Goal: Navigation & Orientation: Find specific page/section

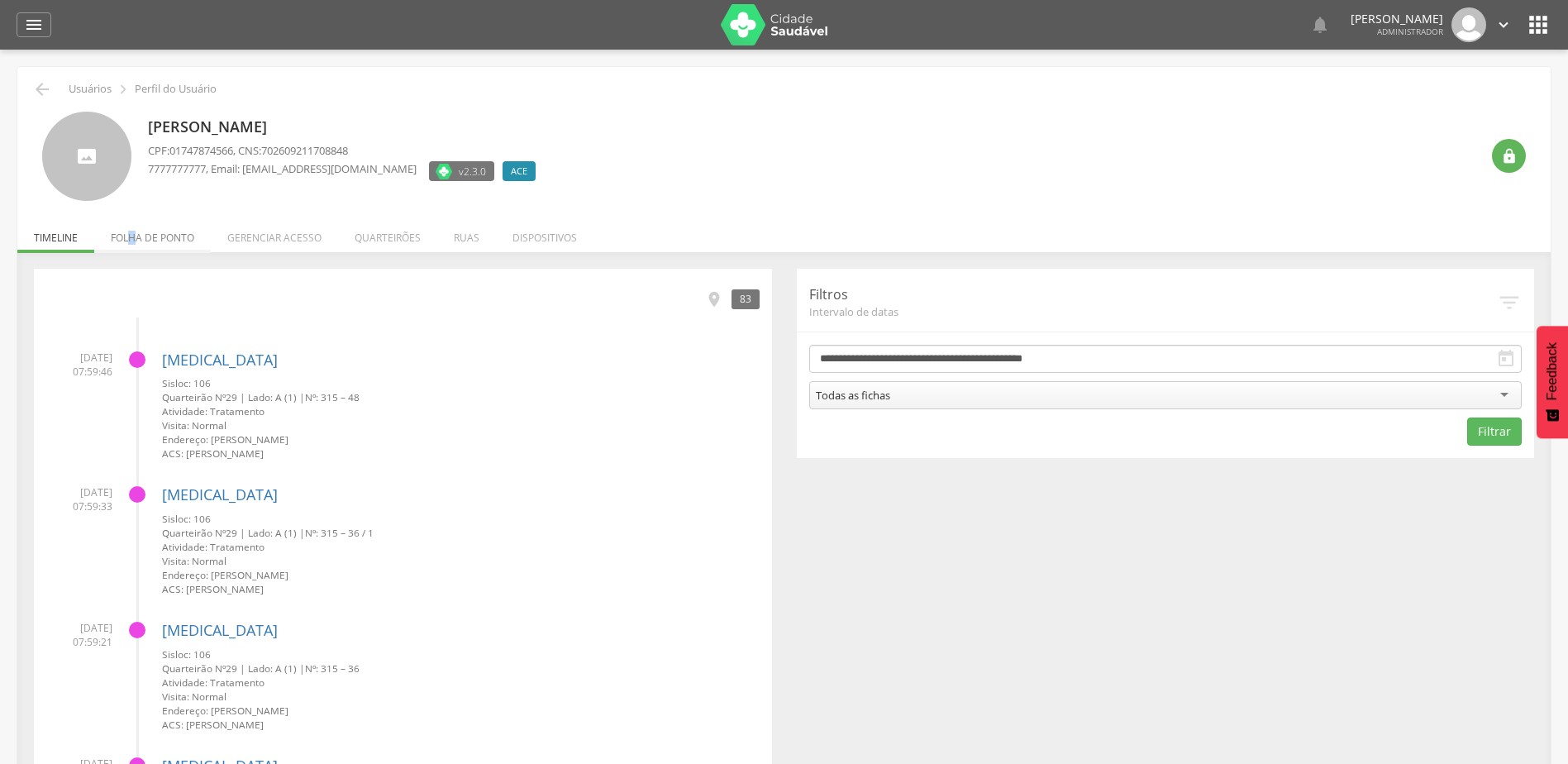
click at [132, 235] on li "Folha de ponto" at bounding box center [152, 233] width 116 height 38
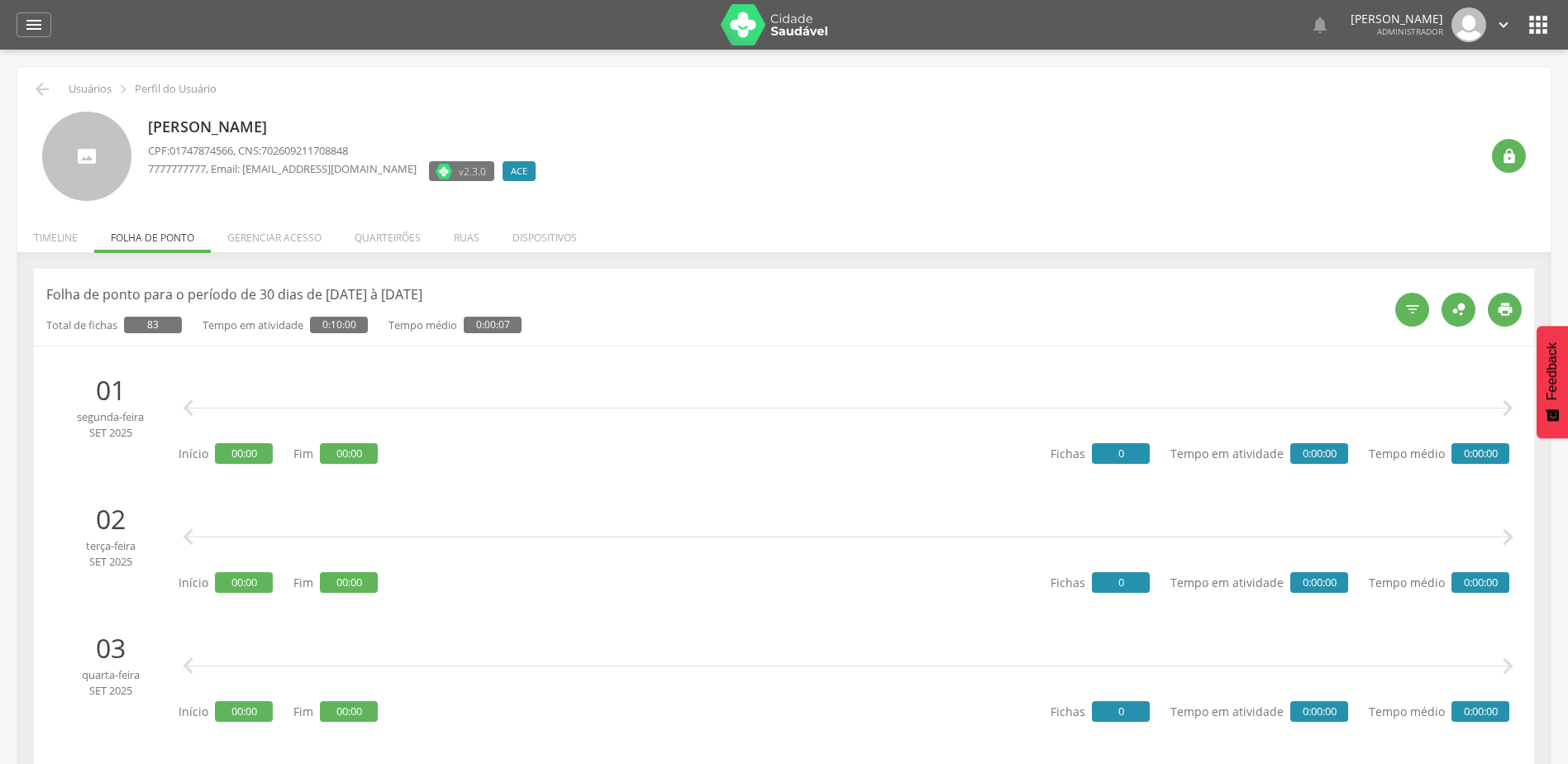
drag, startPoint x: 132, startPoint y: 235, endPoint x: 267, endPoint y: 224, distance: 135.4
click at [267, 224] on li "Gerenciar acesso" at bounding box center [274, 233] width 127 height 38
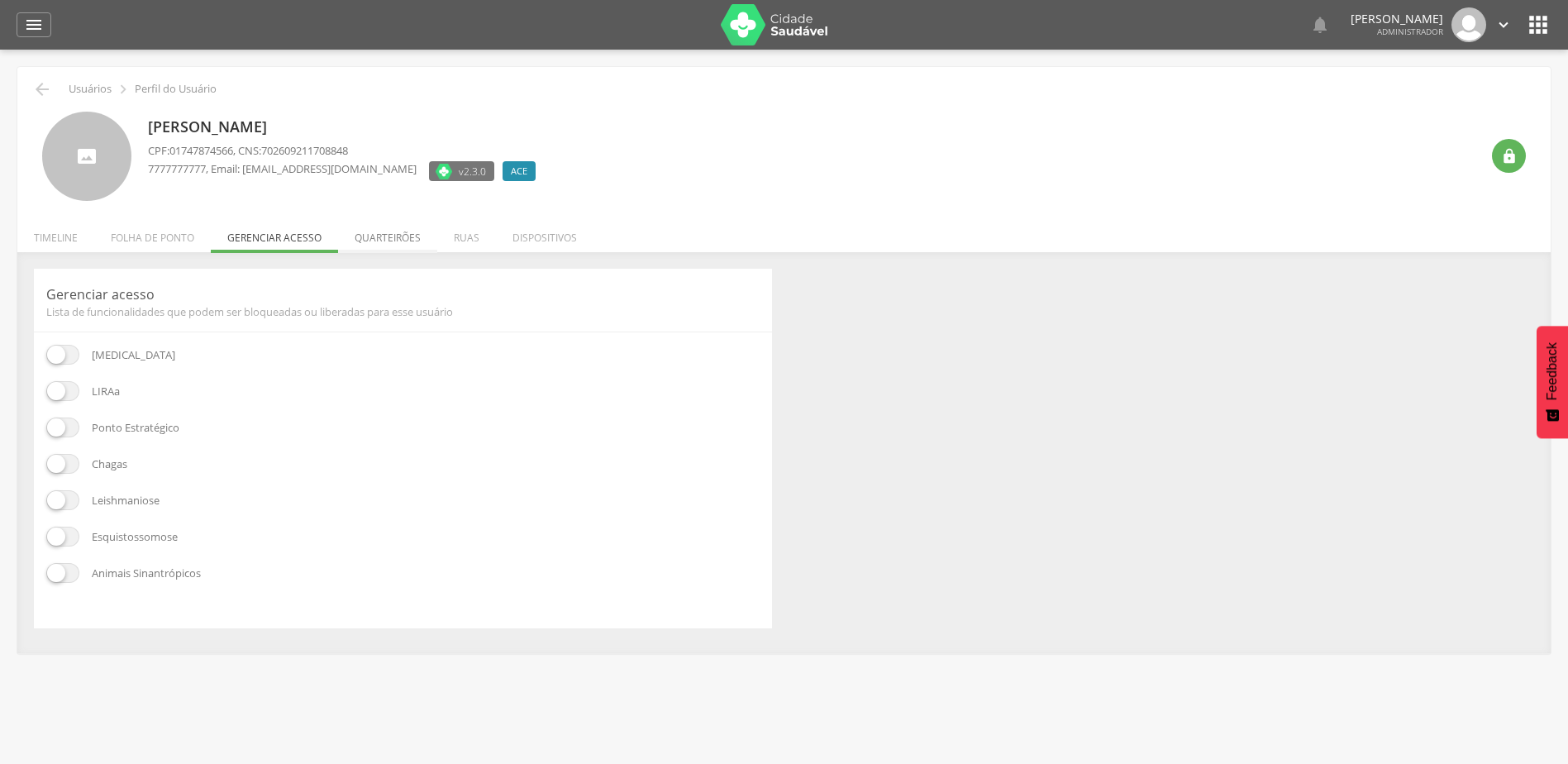
click at [383, 243] on li "Quarteirões" at bounding box center [388, 233] width 99 height 38
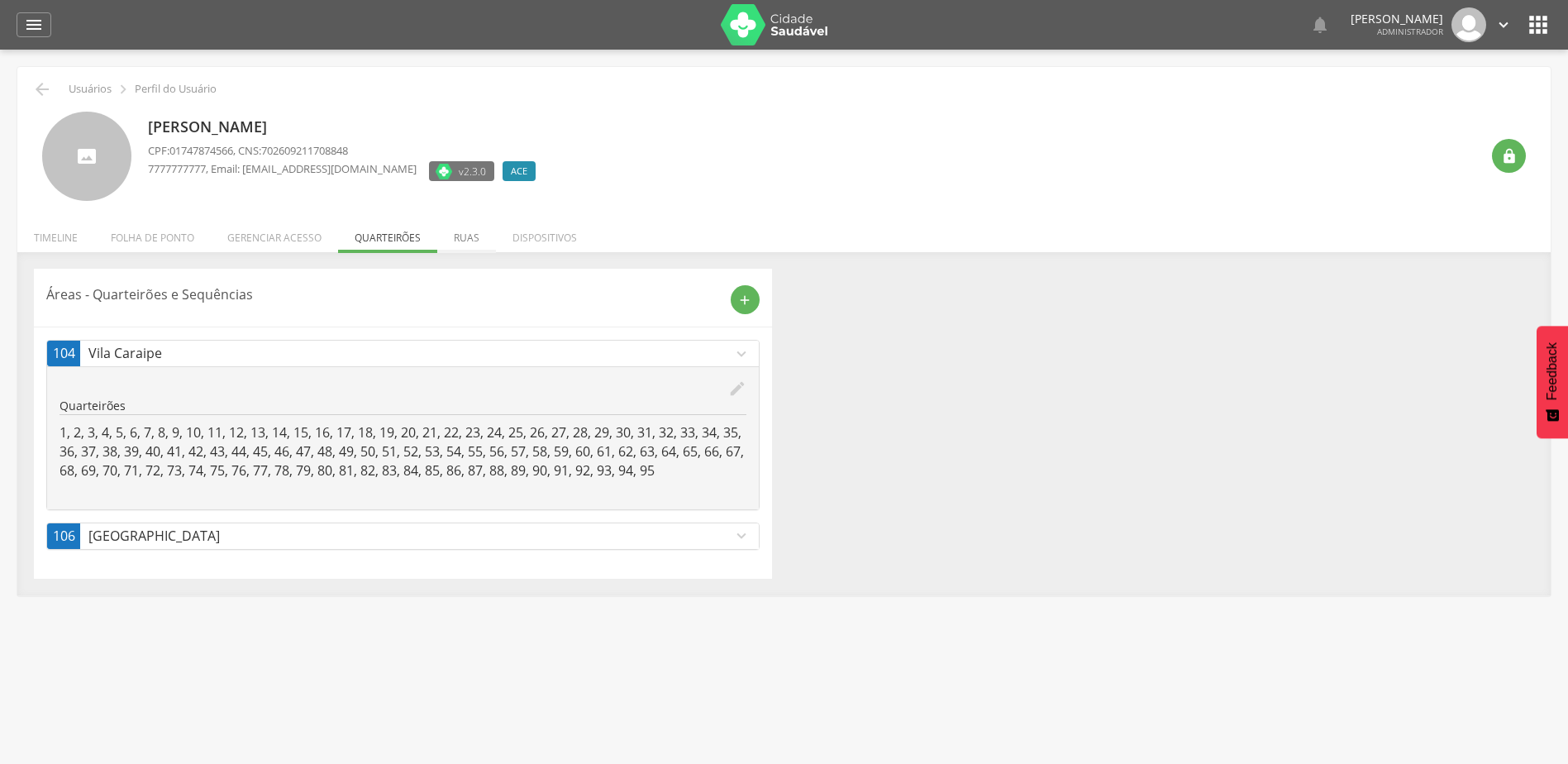
click at [471, 243] on li "Ruas" at bounding box center [466, 233] width 59 height 38
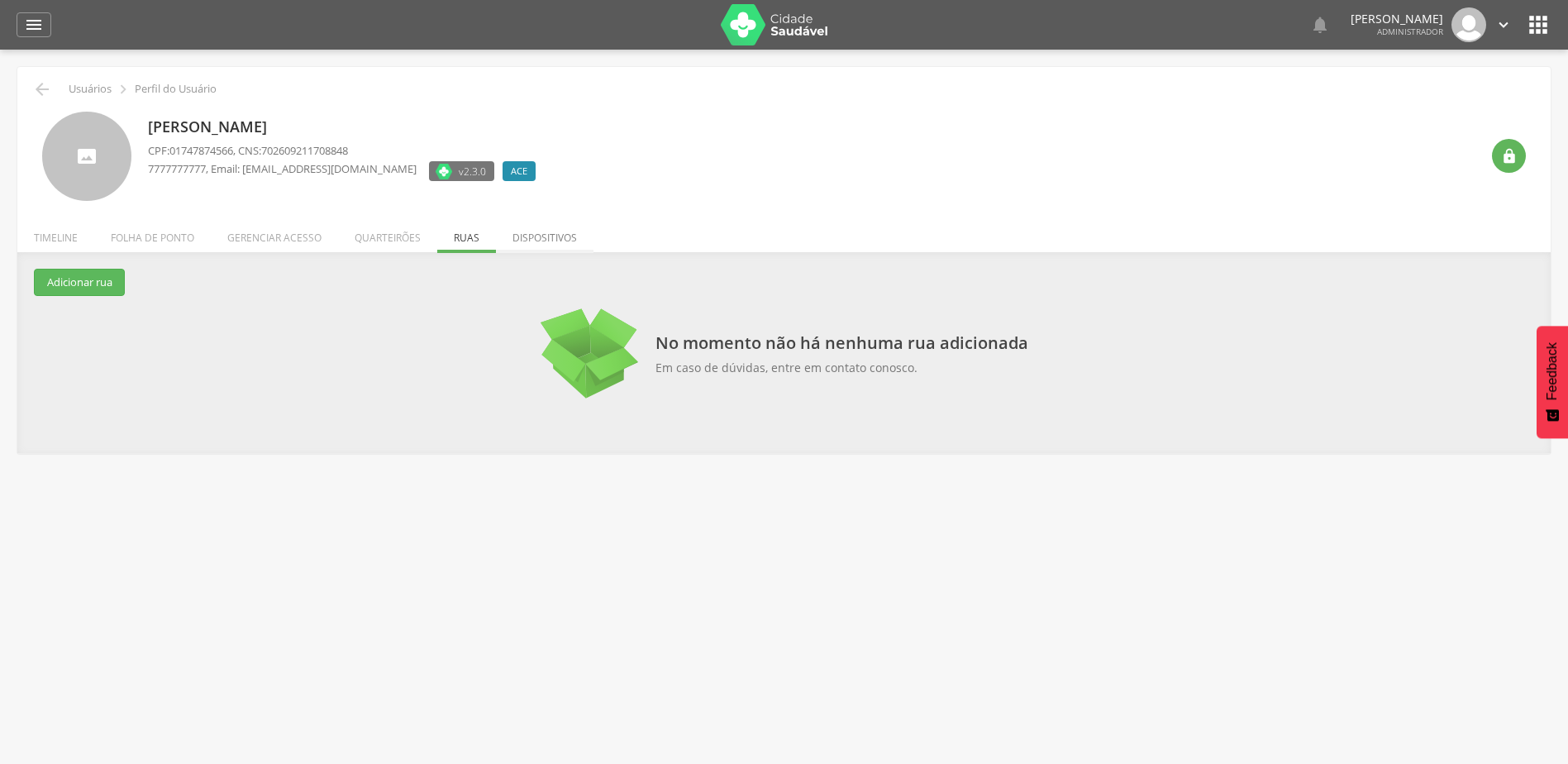
click at [545, 229] on li "Dispositivos" at bounding box center [545, 233] width 97 height 38
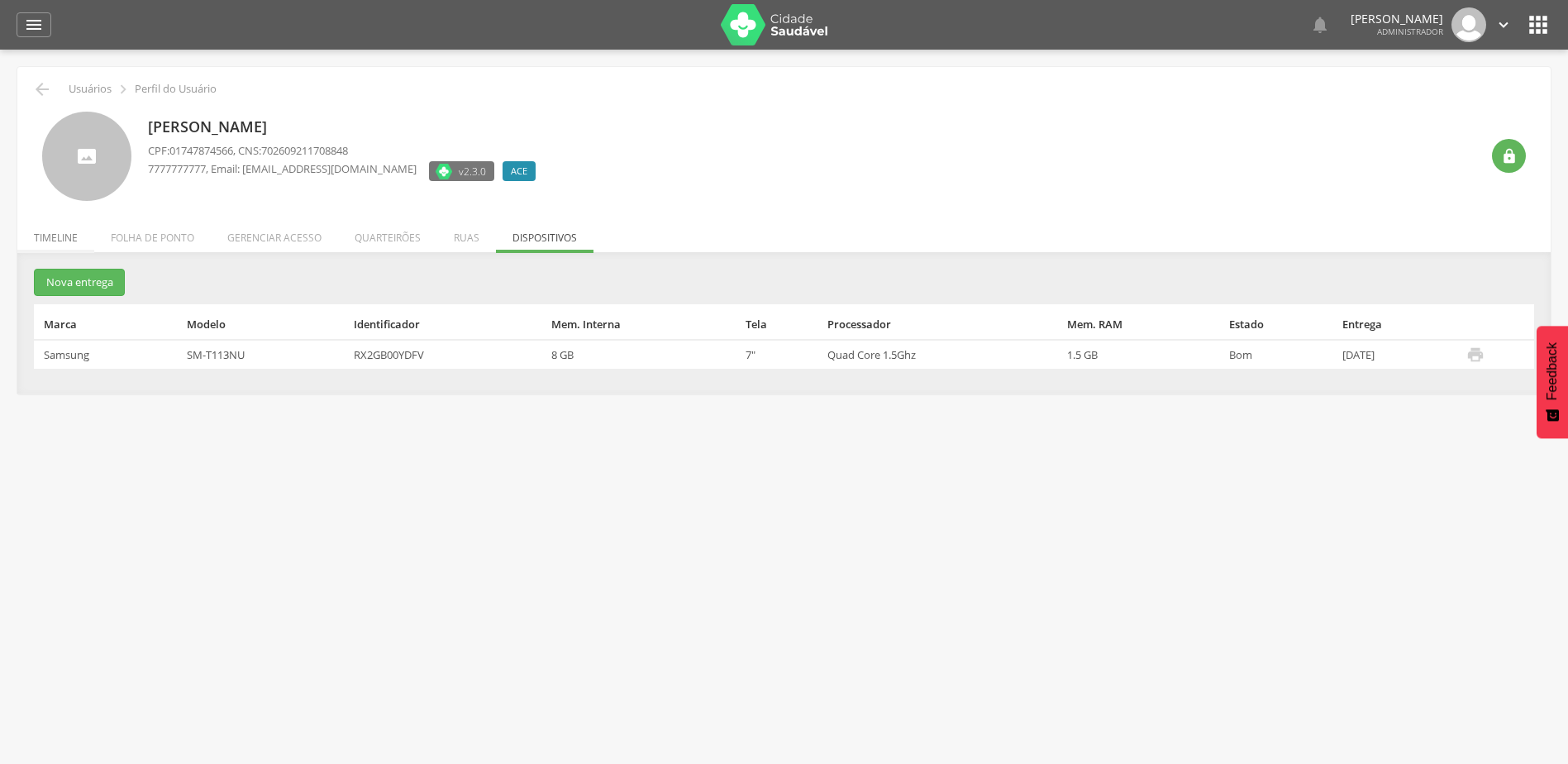
click at [61, 244] on li "Timeline" at bounding box center [56, 233] width 77 height 38
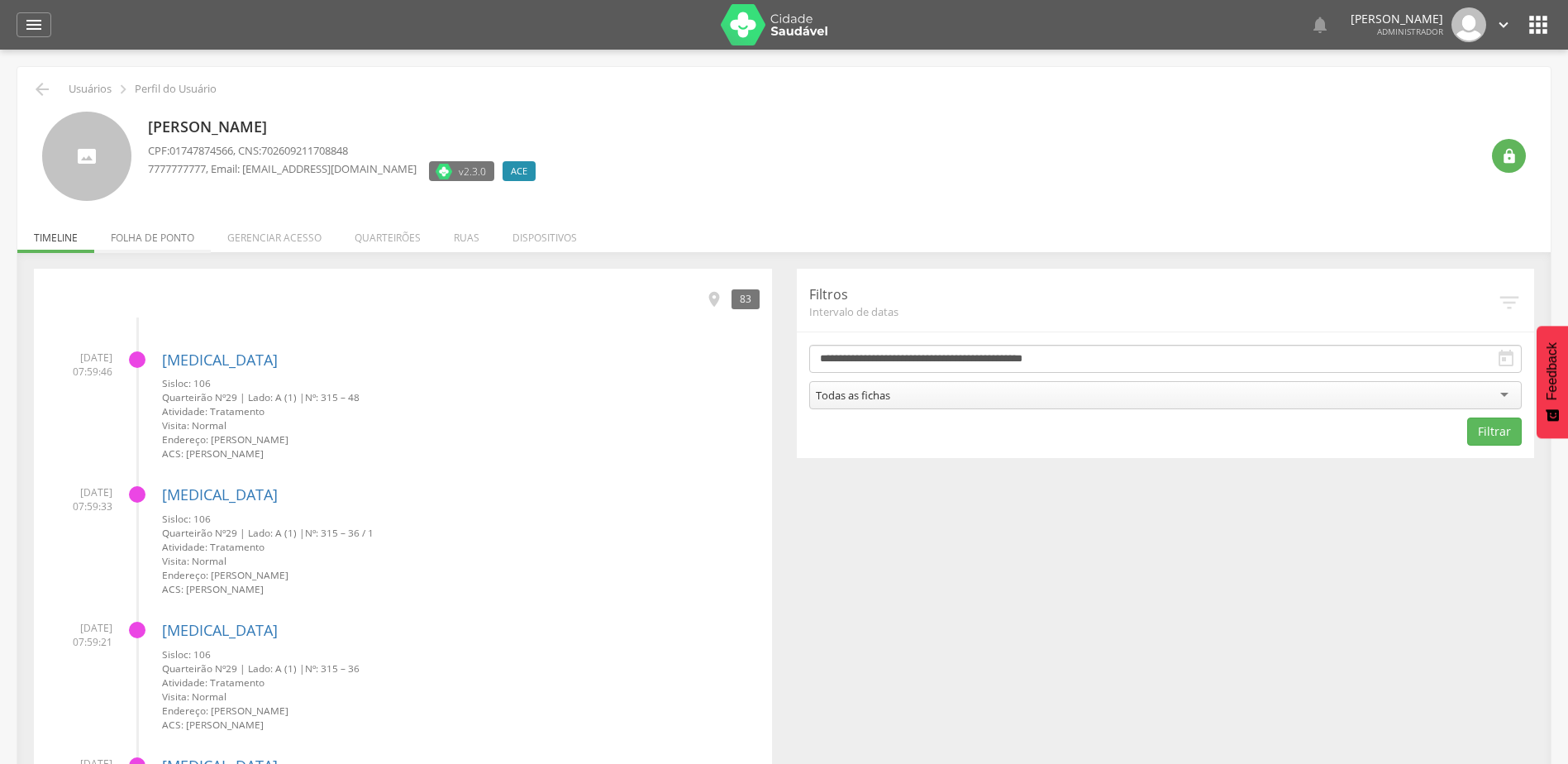
click at [162, 243] on li "Folha de ponto" at bounding box center [152, 233] width 116 height 38
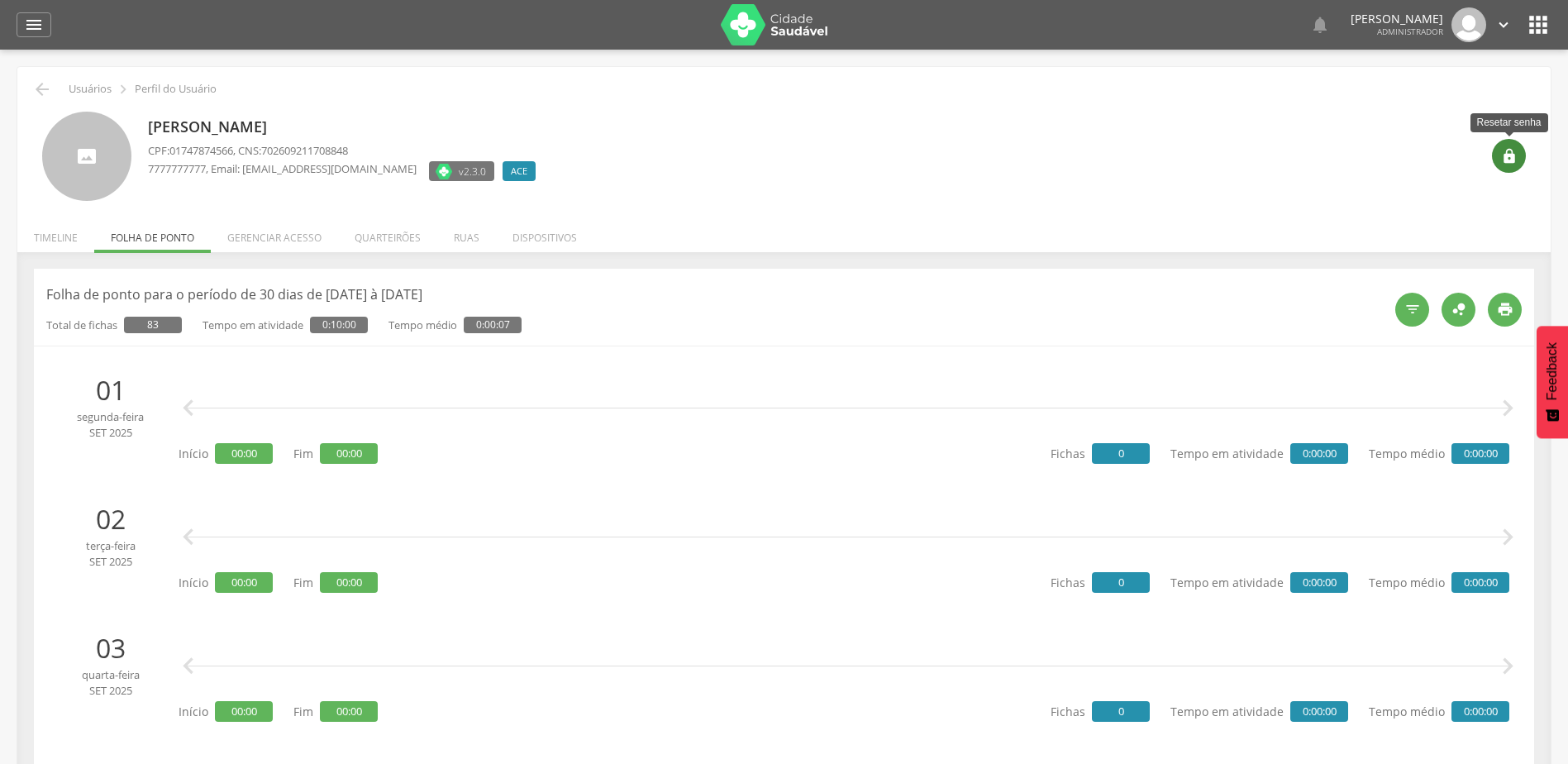
click at [1512, 151] on icon "" at bounding box center [1508, 156] width 16 height 16
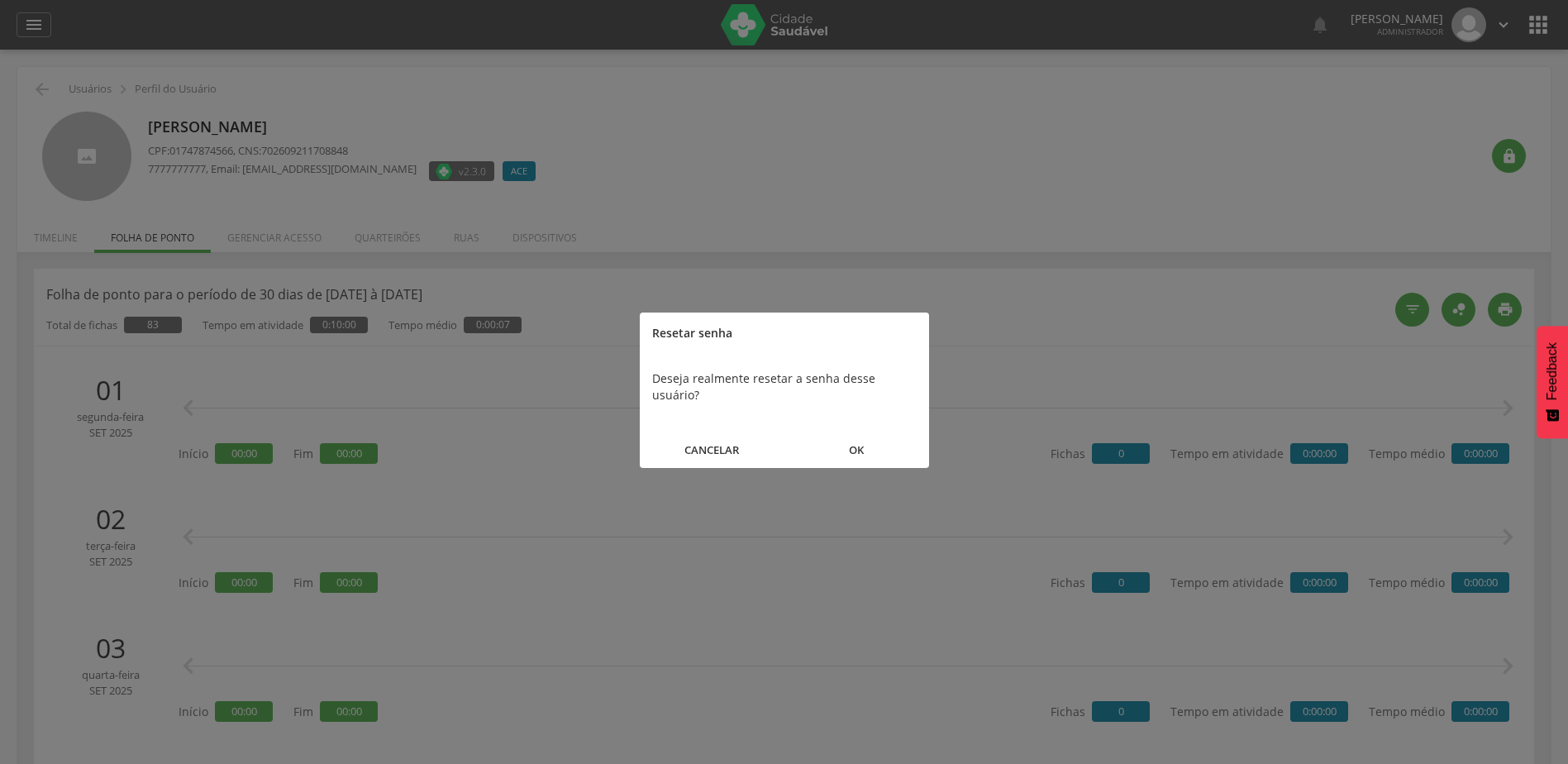
click at [829, 448] on button "OK" at bounding box center [856, 450] width 144 height 36
click at [734, 380] on b "tyaa" at bounding box center [733, 378] width 25 height 15
click at [734, 379] on b "tyaa" at bounding box center [733, 378] width 25 height 15
copy b "tyaa"
click at [783, 420] on button "FECHAR" at bounding box center [784, 434] width 290 height 36
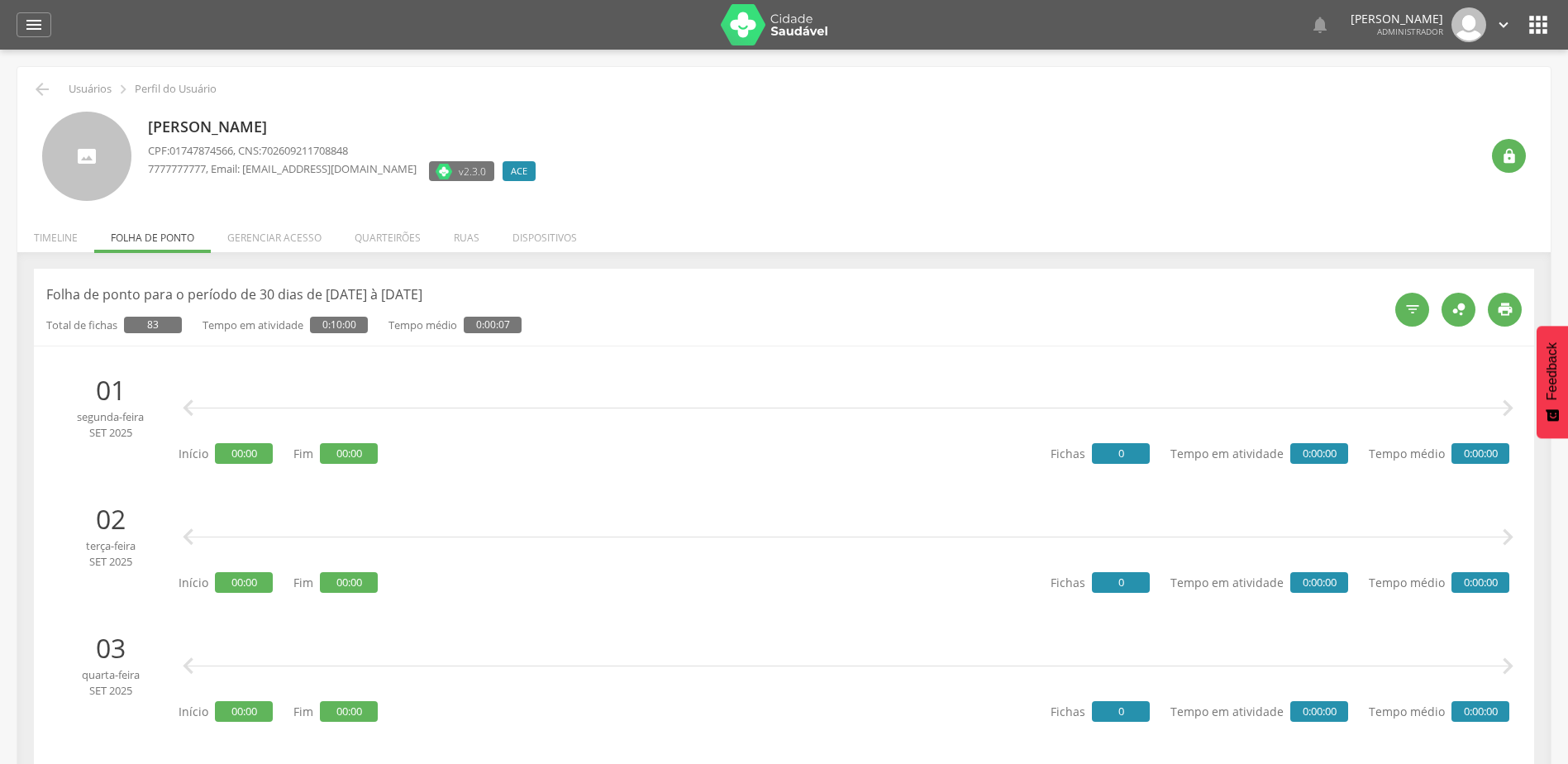
click at [968, 167] on div "Weide Sousa de Oliveira CPF: 01747874566 , CNS: 702609211708848 7777777777 , Em…" at bounding box center [813, 156] width 1331 height 90
click at [74, 233] on li "Timeline" at bounding box center [56, 233] width 77 height 38
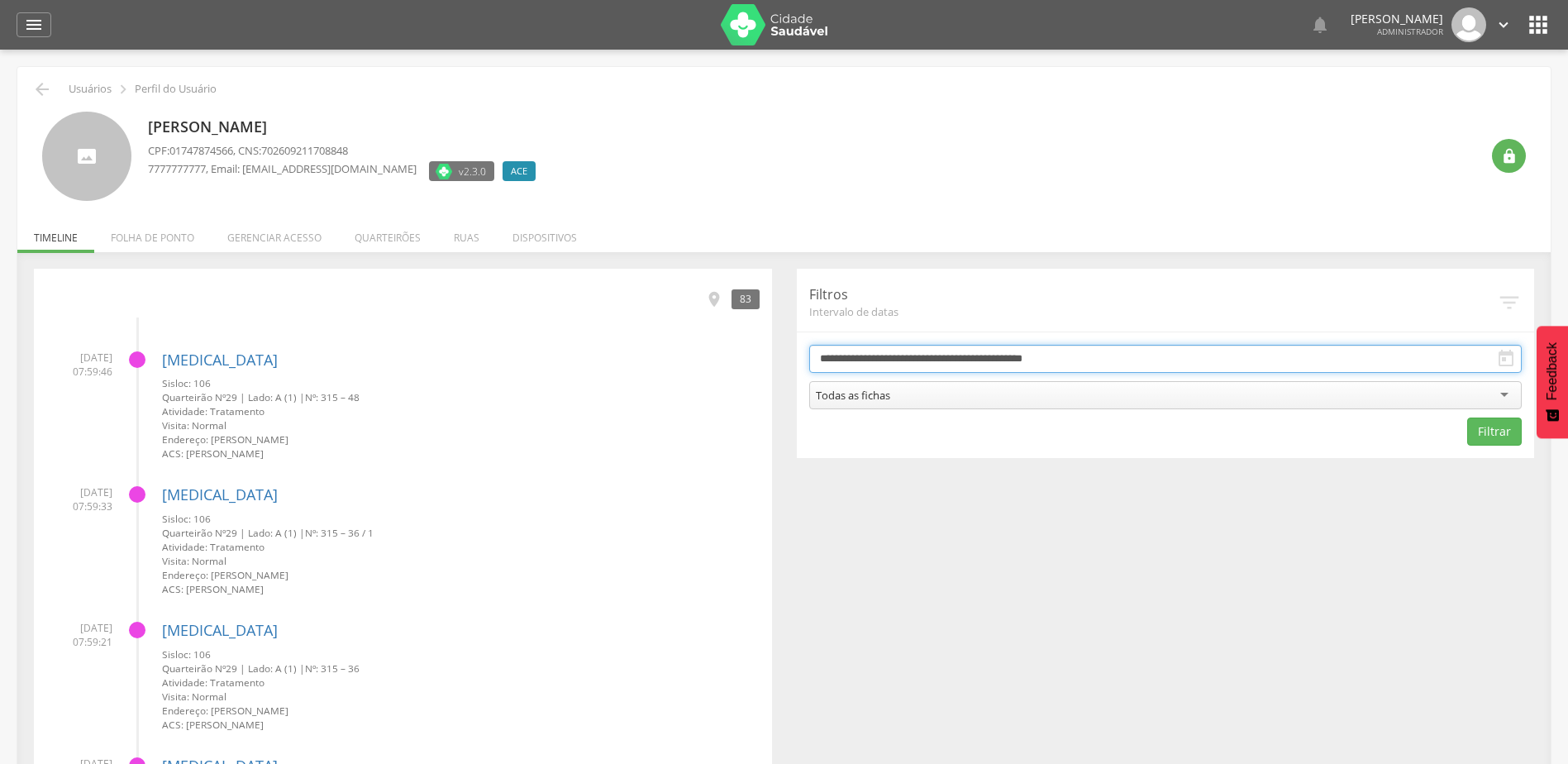
click at [1078, 356] on input "**********" at bounding box center [1165, 358] width 713 height 28
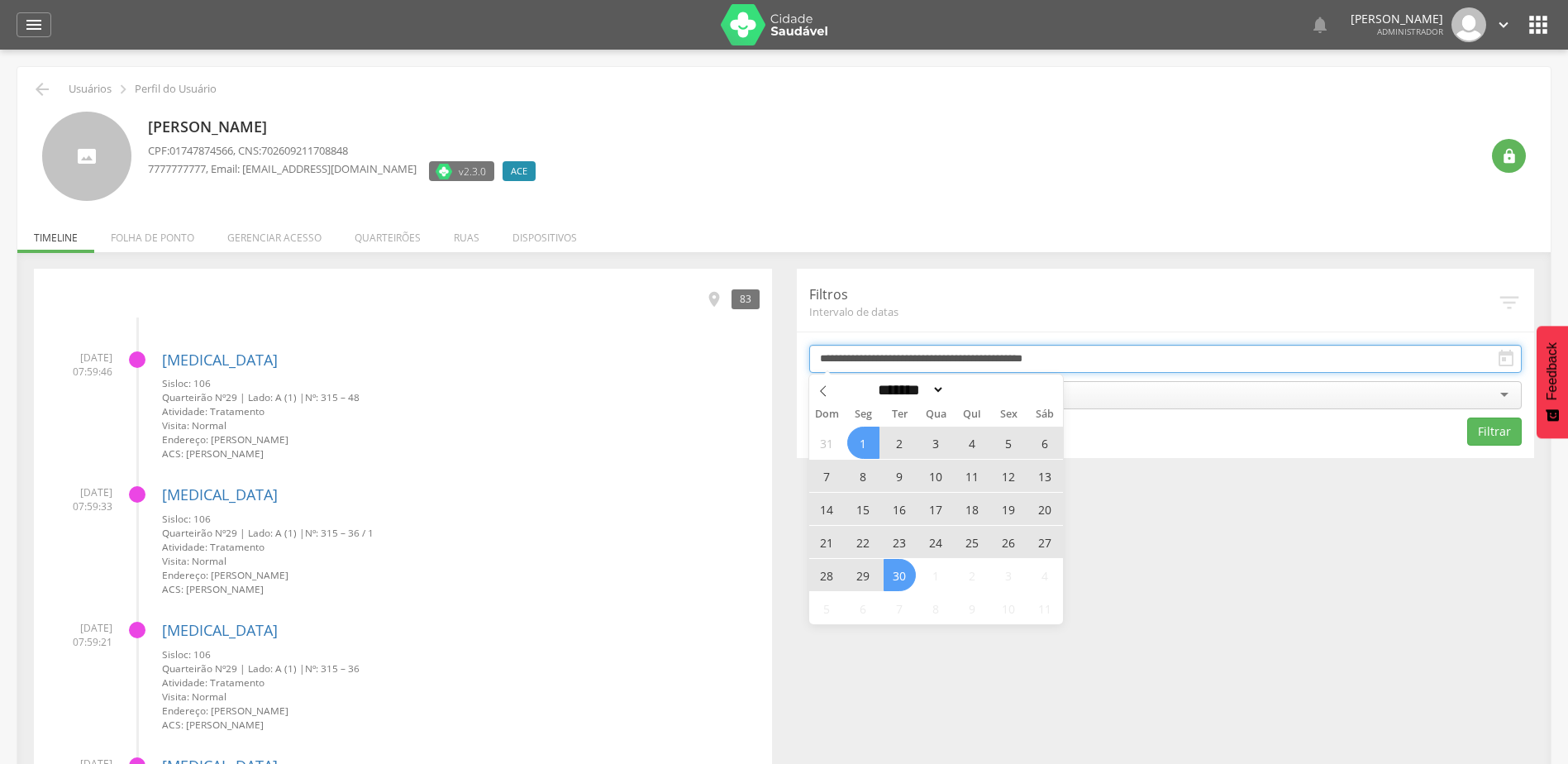
click at [1078, 356] on input "**********" at bounding box center [1165, 358] width 713 height 28
click at [831, 35] on div at bounding box center [774, 25] width 115 height 41
